Goal: Ask a question

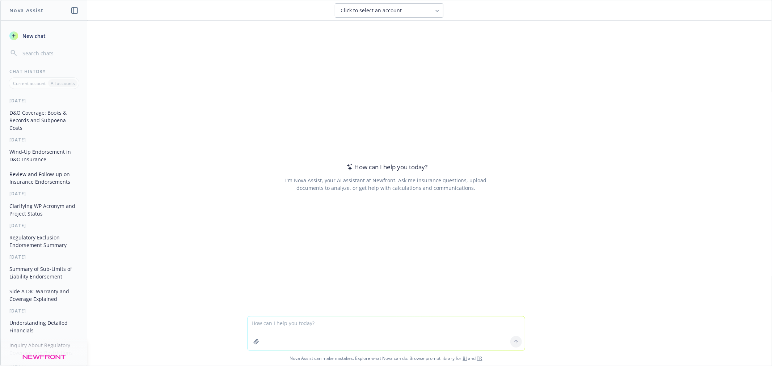
click at [370, 327] on textarea at bounding box center [386, 334] width 277 height 34
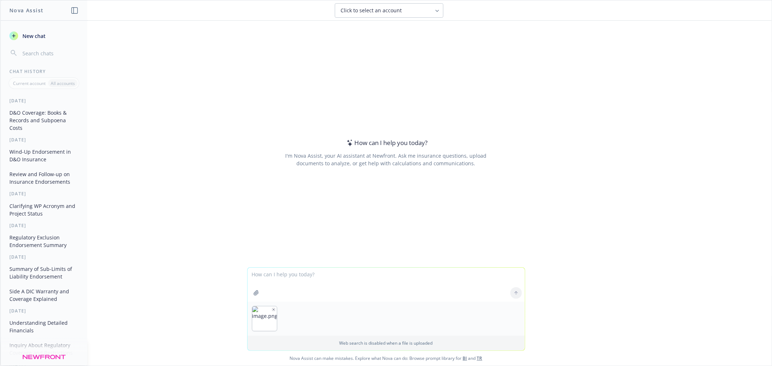
click at [352, 313] on div at bounding box center [386, 319] width 277 height 34
click at [272, 308] on icon "button" at bounding box center [274, 310] width 4 height 4
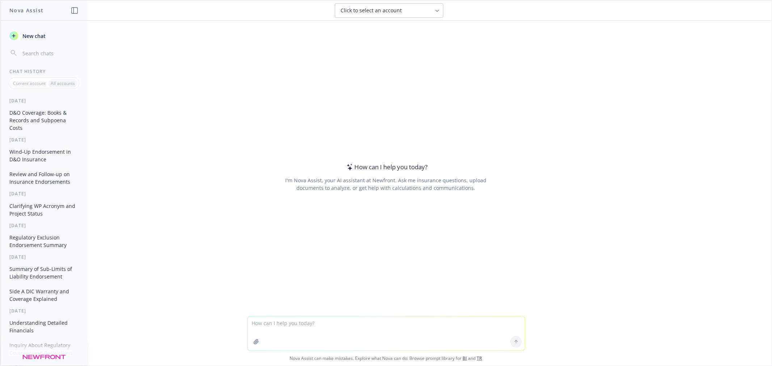
click at [272, 323] on textarea at bounding box center [386, 334] width 277 height 34
type textarea "what is irs secton 4975 fiduciary liability"
click at [507, 339] on div at bounding box center [515, 341] width 17 height 17
click at [511, 339] on button at bounding box center [516, 342] width 12 height 12
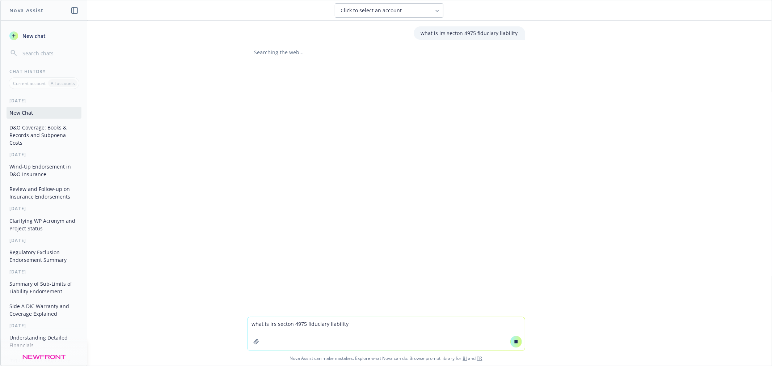
click at [748, 188] on div "what is irs secton 4975 fiduciary liability Searching the web..." at bounding box center [385, 169] width 771 height 296
